Goal: Task Accomplishment & Management: Manage account settings

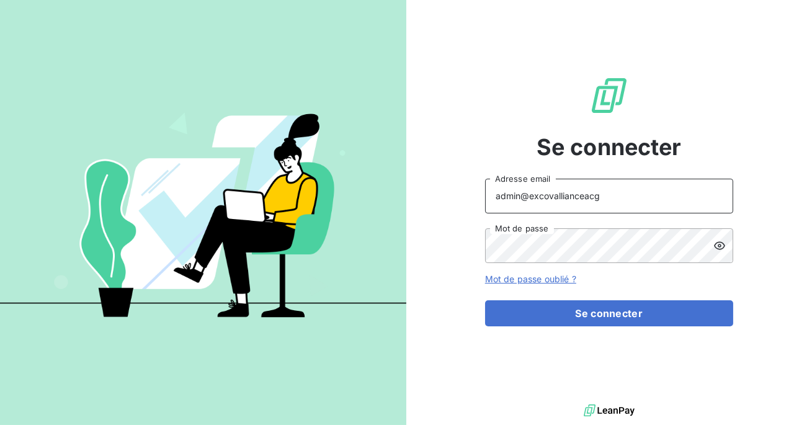
click at [610, 199] on input "admin@excovallianceacg" at bounding box center [609, 196] width 248 height 35
type input "admin@excovallianceconseils"
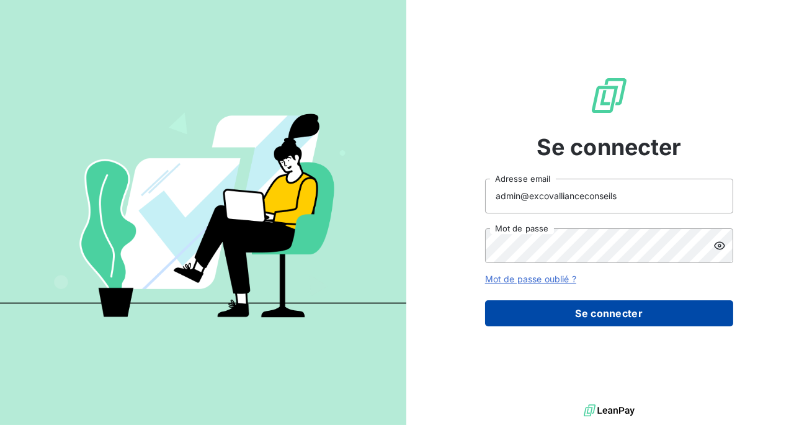
click at [594, 311] on button "Se connecter" at bounding box center [609, 313] width 248 height 26
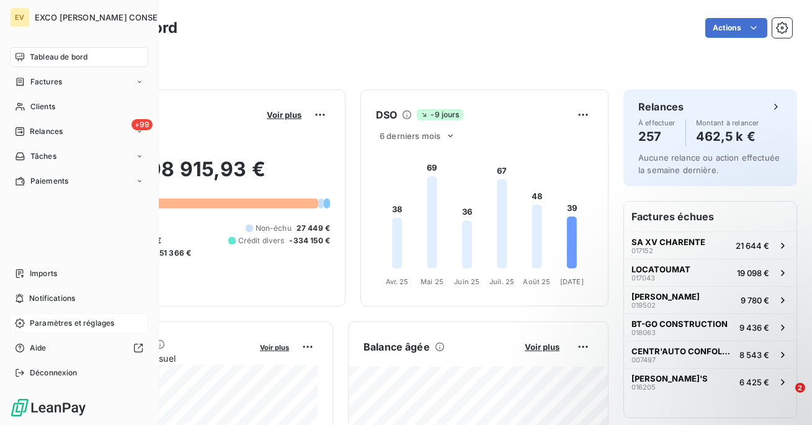
click at [60, 321] on span "Paramètres et réglages" at bounding box center [72, 323] width 84 height 11
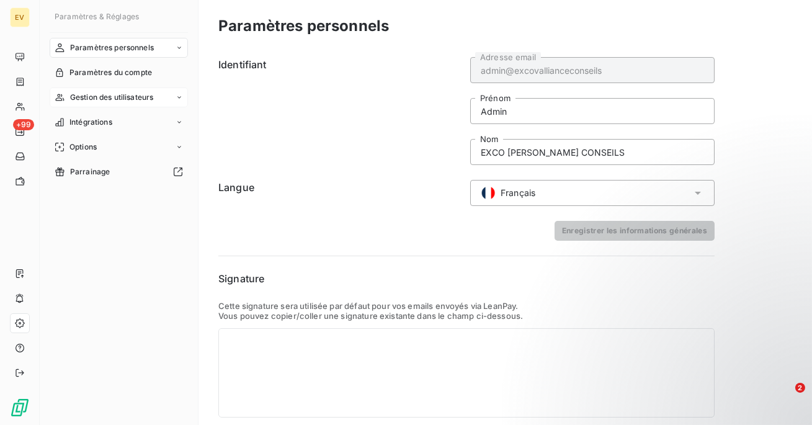
click at [105, 99] on span "Gestion des utilisateurs" at bounding box center [112, 97] width 84 height 11
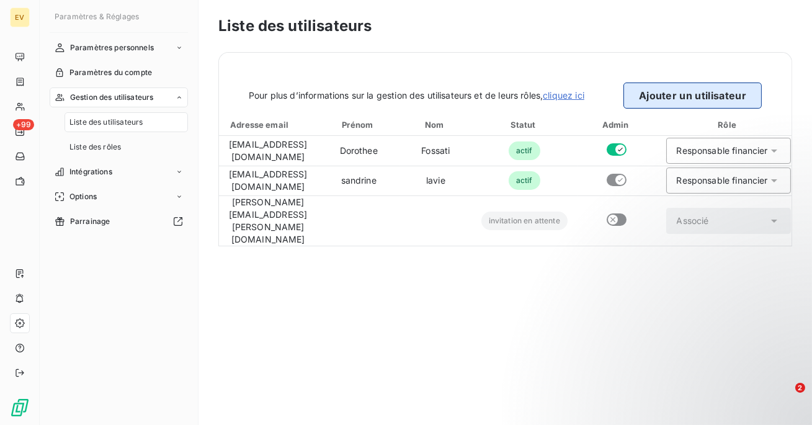
click at [645, 101] on button "Ajouter un utilisateur" at bounding box center [692, 96] width 138 height 26
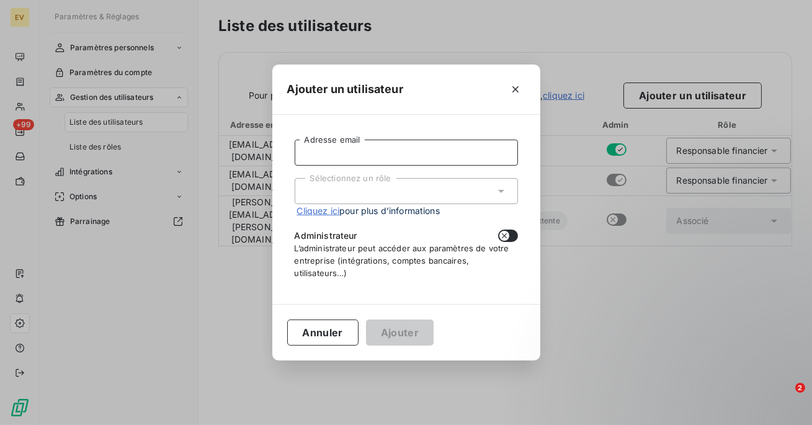
click at [430, 148] on input "Adresse email" at bounding box center [406, 153] width 223 height 26
paste input "[EMAIL_ADDRESS][DOMAIN_NAME]"
type input "[EMAIL_ADDRESS][DOMAIN_NAME]"
click at [403, 197] on div "Sélectionnez un rôle" at bounding box center [406, 191] width 223 height 26
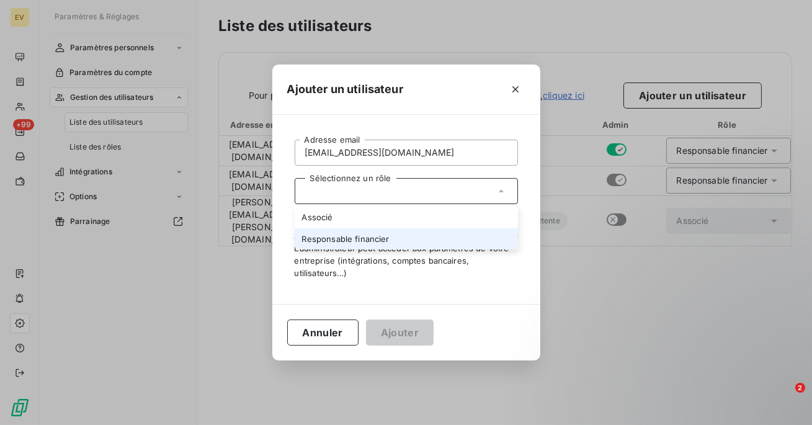
click at [392, 231] on li "Responsable financier" at bounding box center [406, 239] width 223 height 22
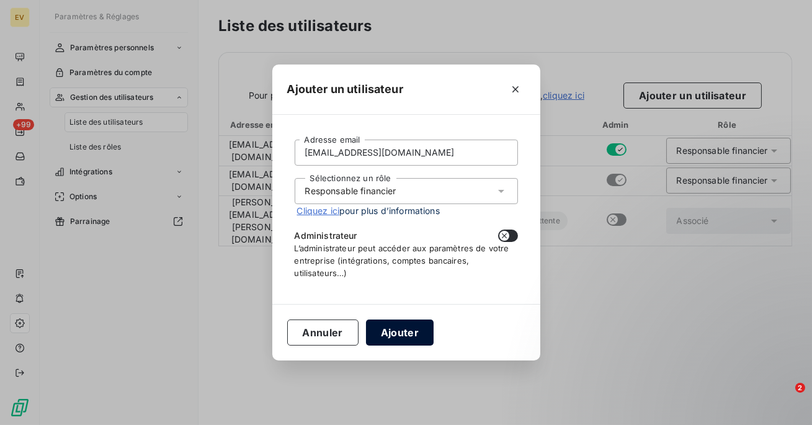
click at [385, 336] on button "Ajouter" at bounding box center [400, 332] width 68 height 26
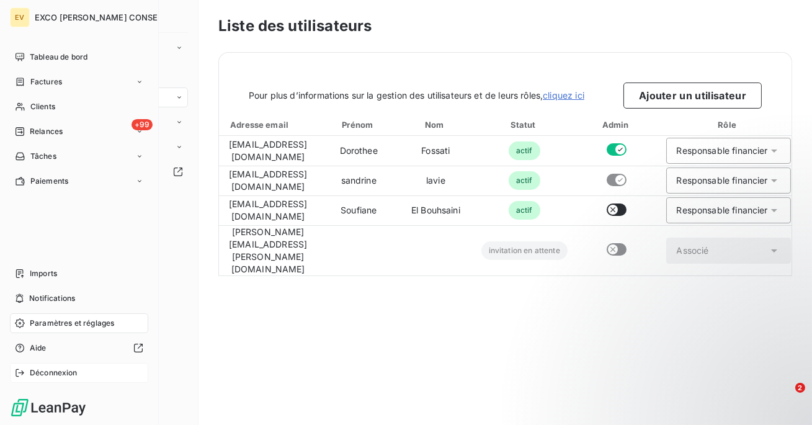
click at [45, 364] on div "Déconnexion" at bounding box center [79, 373] width 138 height 20
